Goal: Task Accomplishment & Management: Use online tool/utility

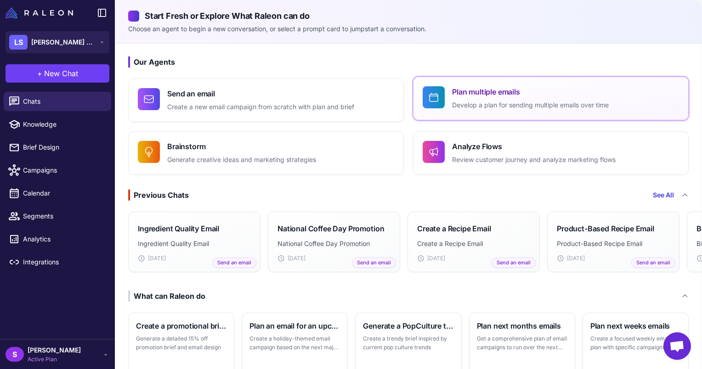
click at [466, 113] on button "Plan multiple emails Develop a plan for sending multiple emails over time" at bounding box center [551, 99] width 276 height 44
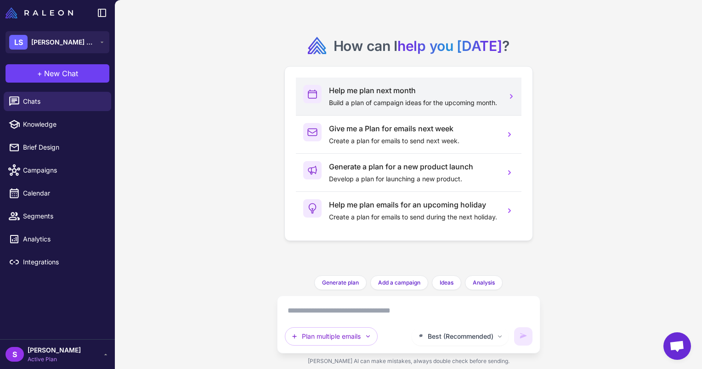
click at [406, 105] on p "Build a plan of campaign ideas for the upcoming month." at bounding box center [413, 103] width 169 height 10
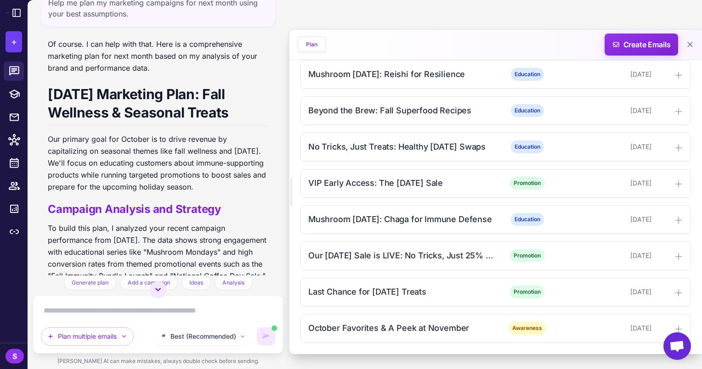
scroll to position [372, 0]
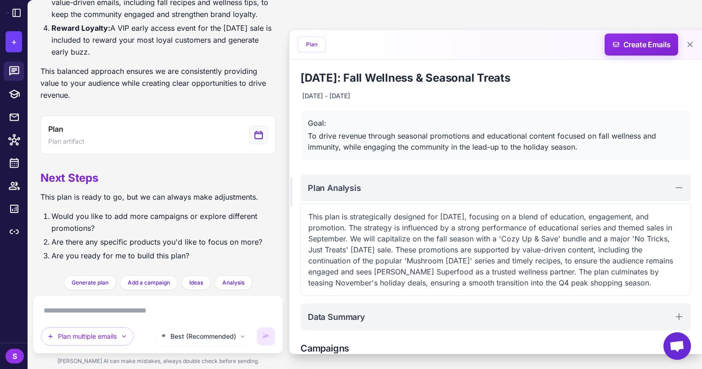
click at [116, 306] on textarea at bounding box center [158, 311] width 234 height 15
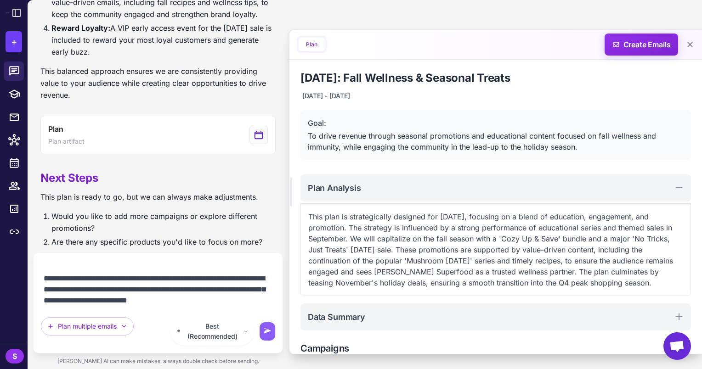
scroll to position [41, 0]
type textarea "**********"
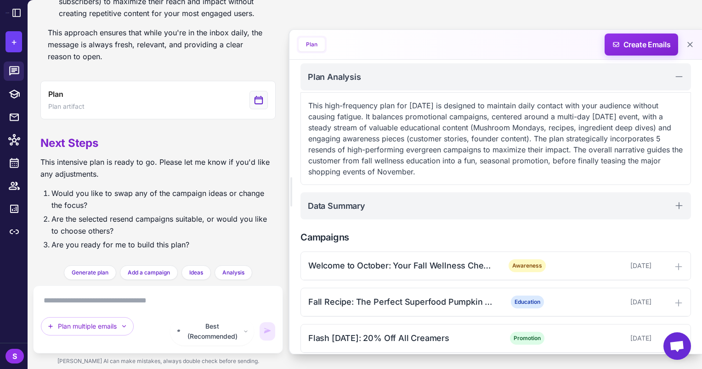
scroll to position [101, 0]
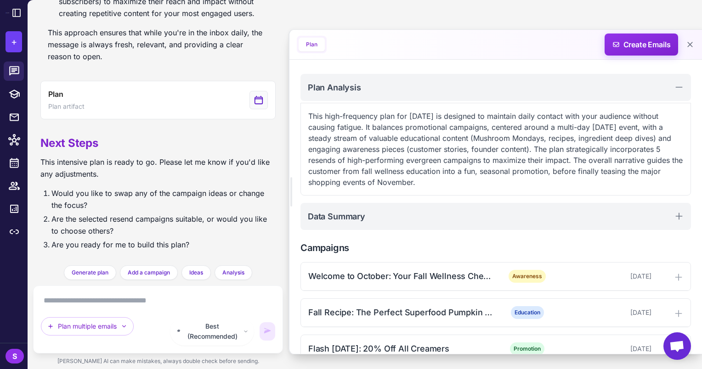
drag, startPoint x: 308, startPoint y: 116, endPoint x: 481, endPoint y: 186, distance: 186.9
click at [481, 186] on p "This high-frequency plan for October 2025 is designed to maintain daily contact…" at bounding box center [495, 149] width 375 height 77
copy p "This high-frequency plan for October 2025 is designed to maintain daily contact…"
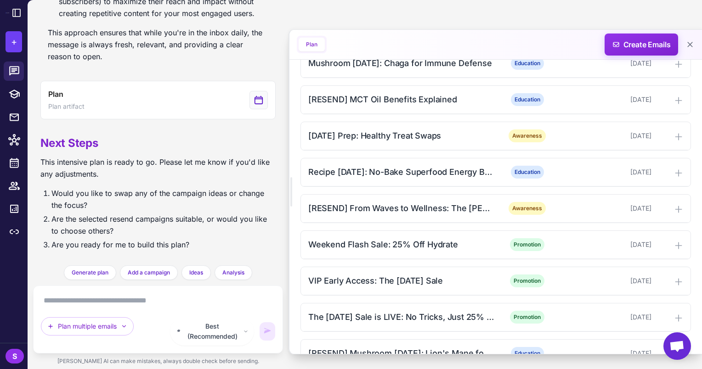
scroll to position [715, 0]
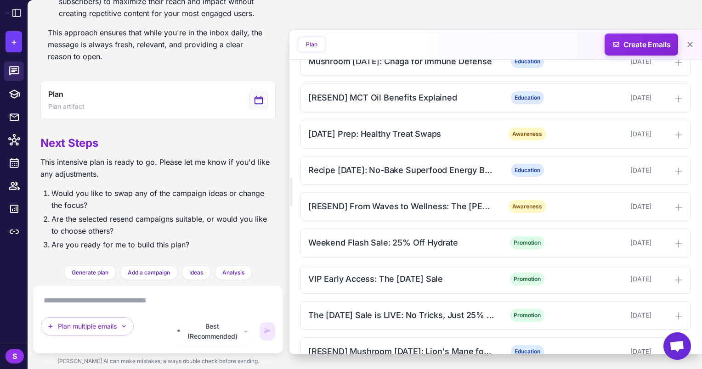
click at [127, 306] on textarea at bounding box center [158, 301] width 234 height 15
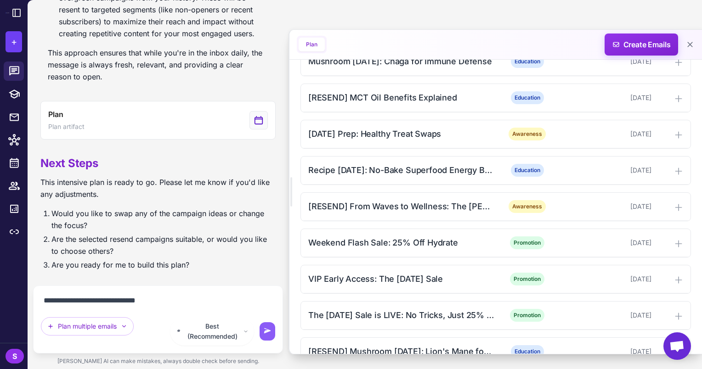
type textarea "**********"
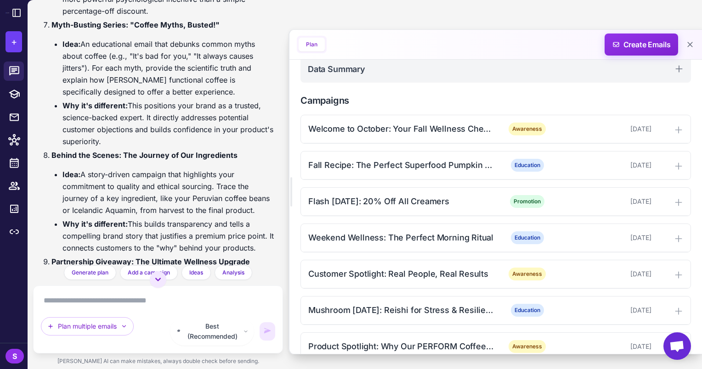
scroll to position [2484, 0]
